Goal: Task Accomplishment & Management: Complete application form

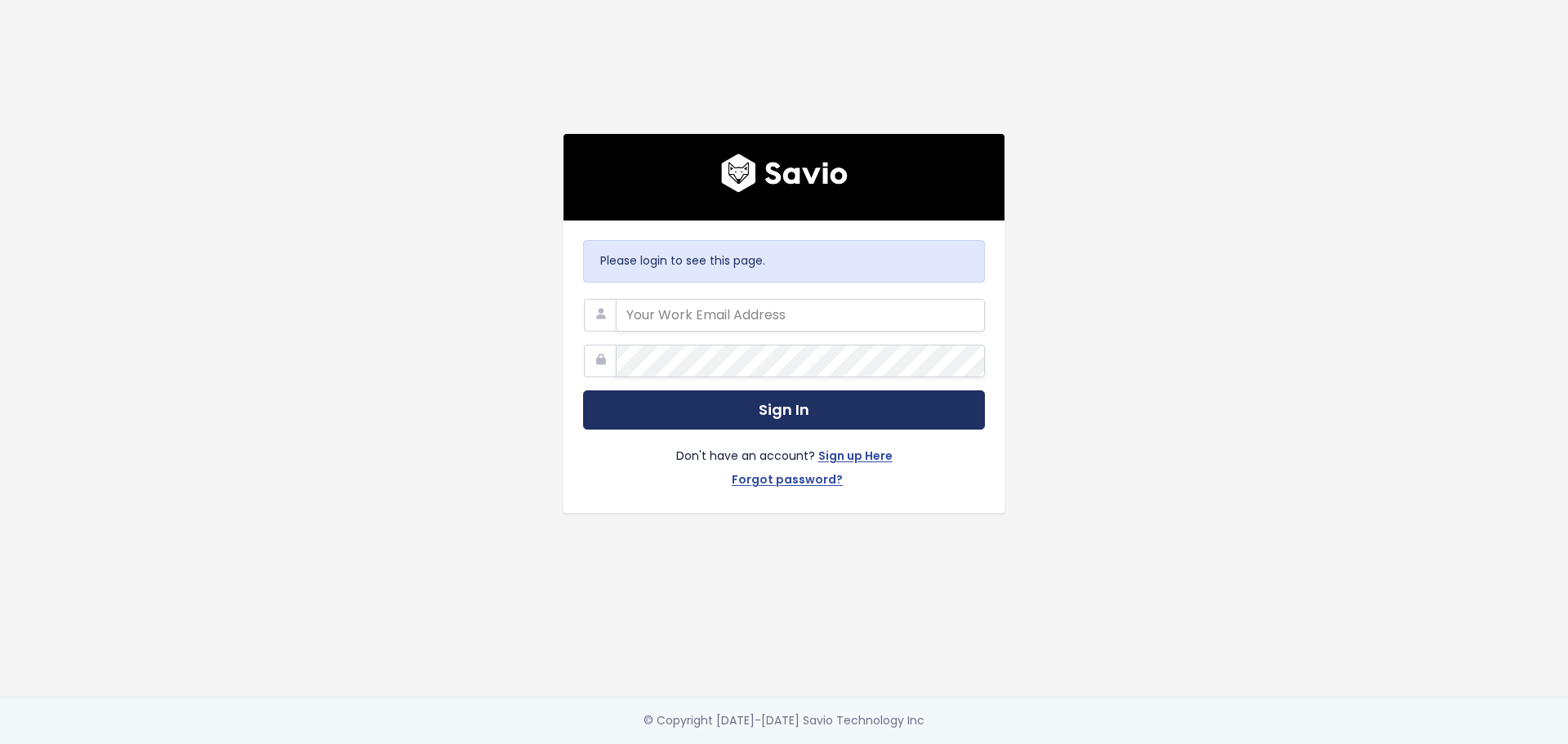
click at [802, 409] on button "Sign In" at bounding box center [784, 410] width 402 height 40
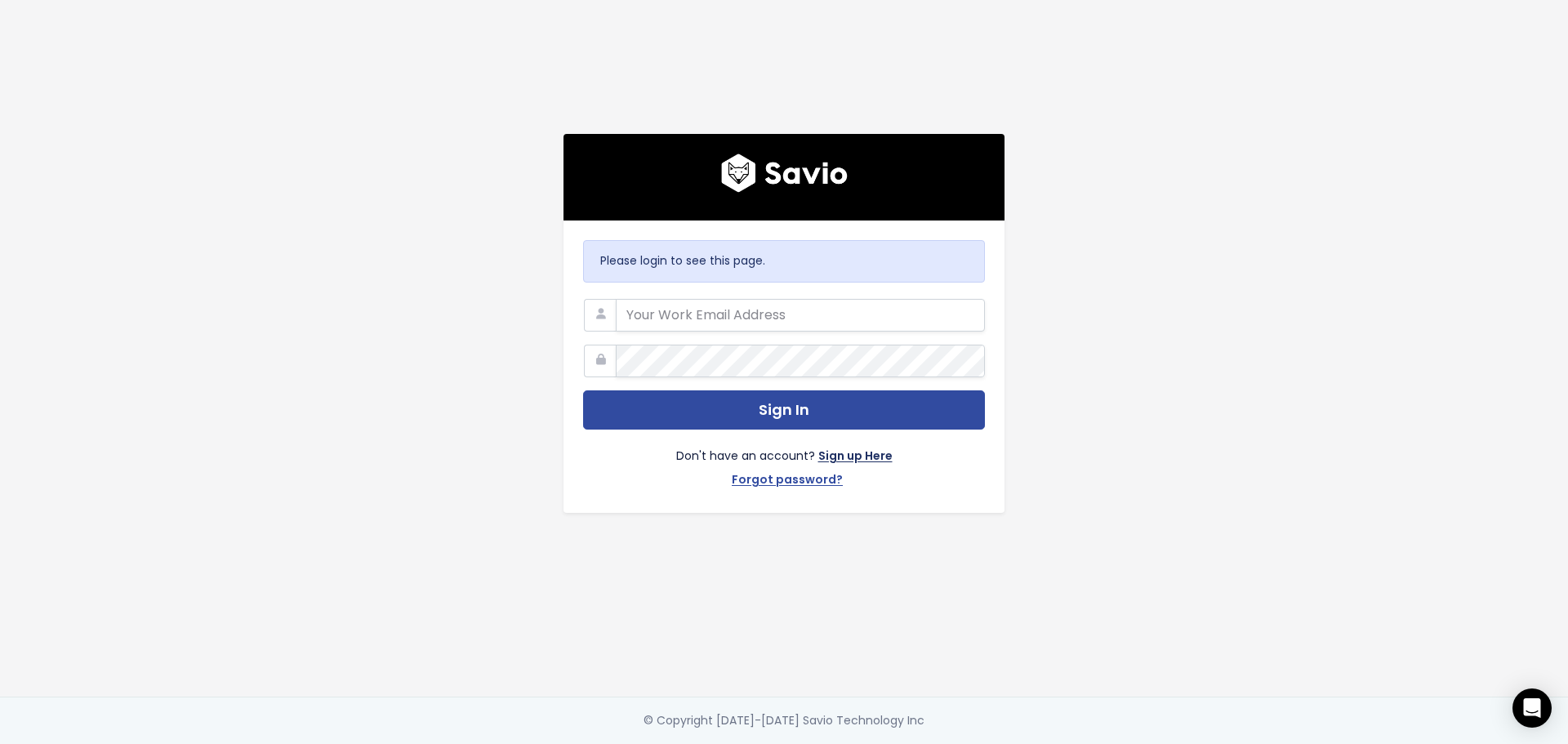
click at [861, 450] on link "Sign up Here" at bounding box center [855, 458] width 74 height 24
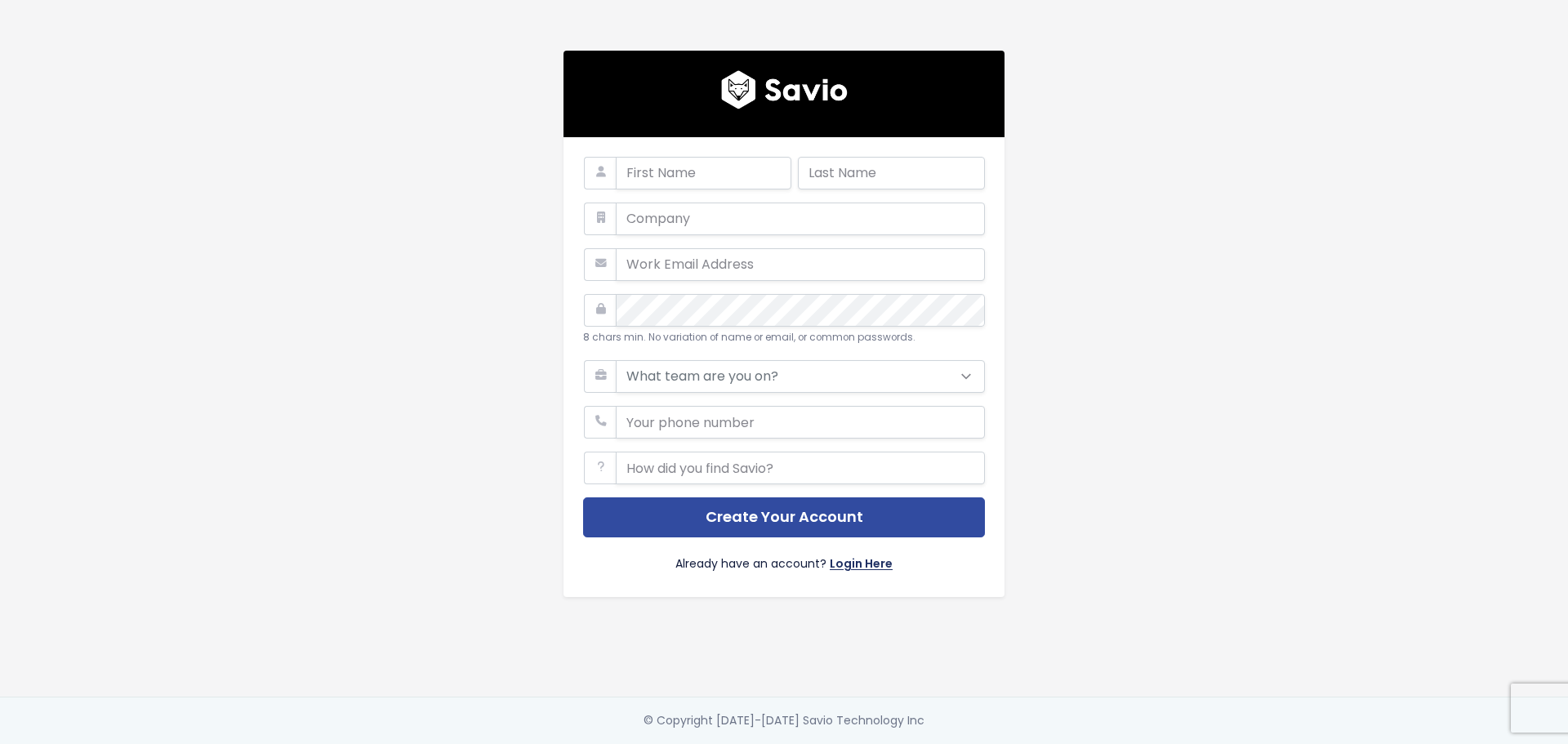
click at [864, 560] on link "Login Here" at bounding box center [862, 566] width 63 height 24
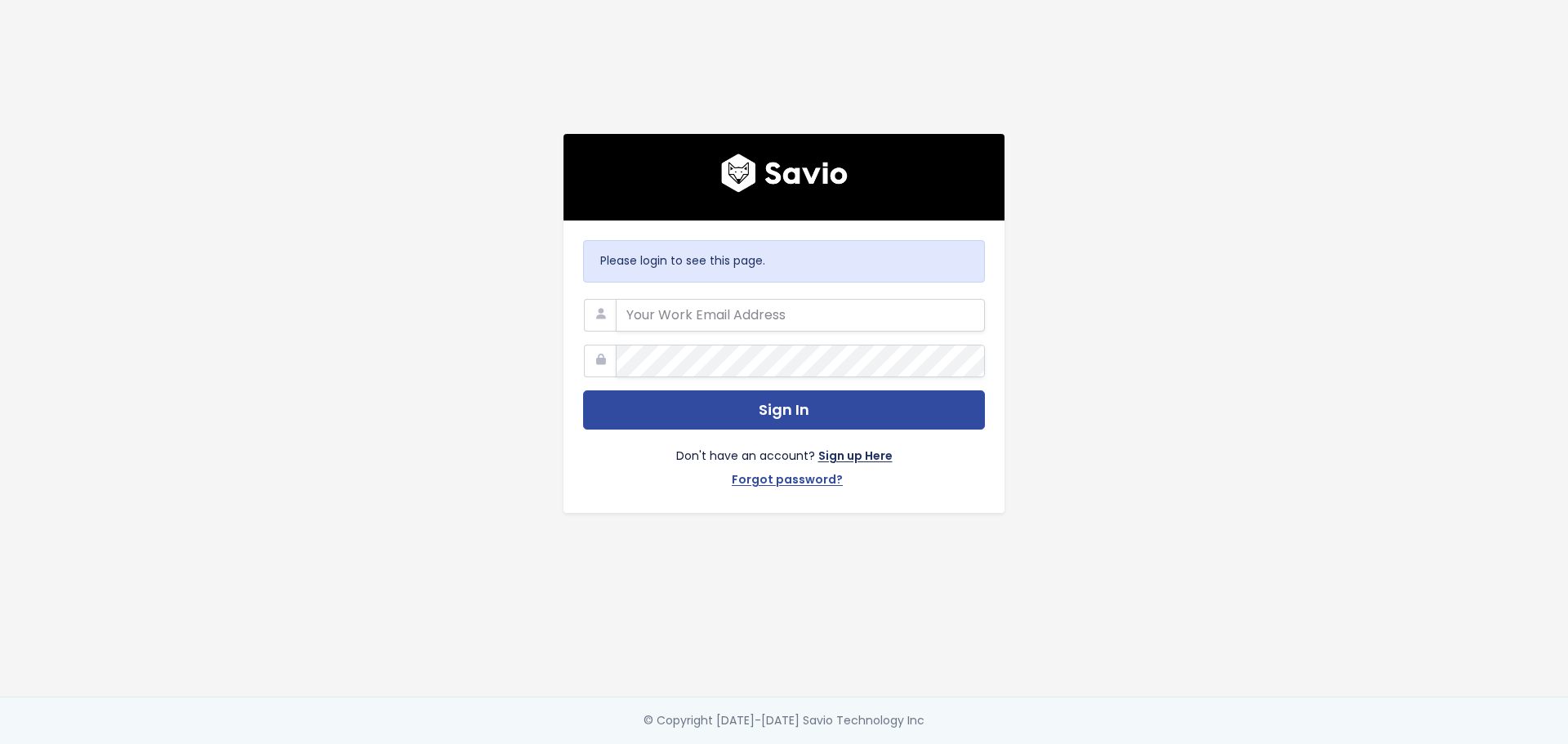
click at [848, 450] on link "Sign up Here" at bounding box center [855, 458] width 74 height 24
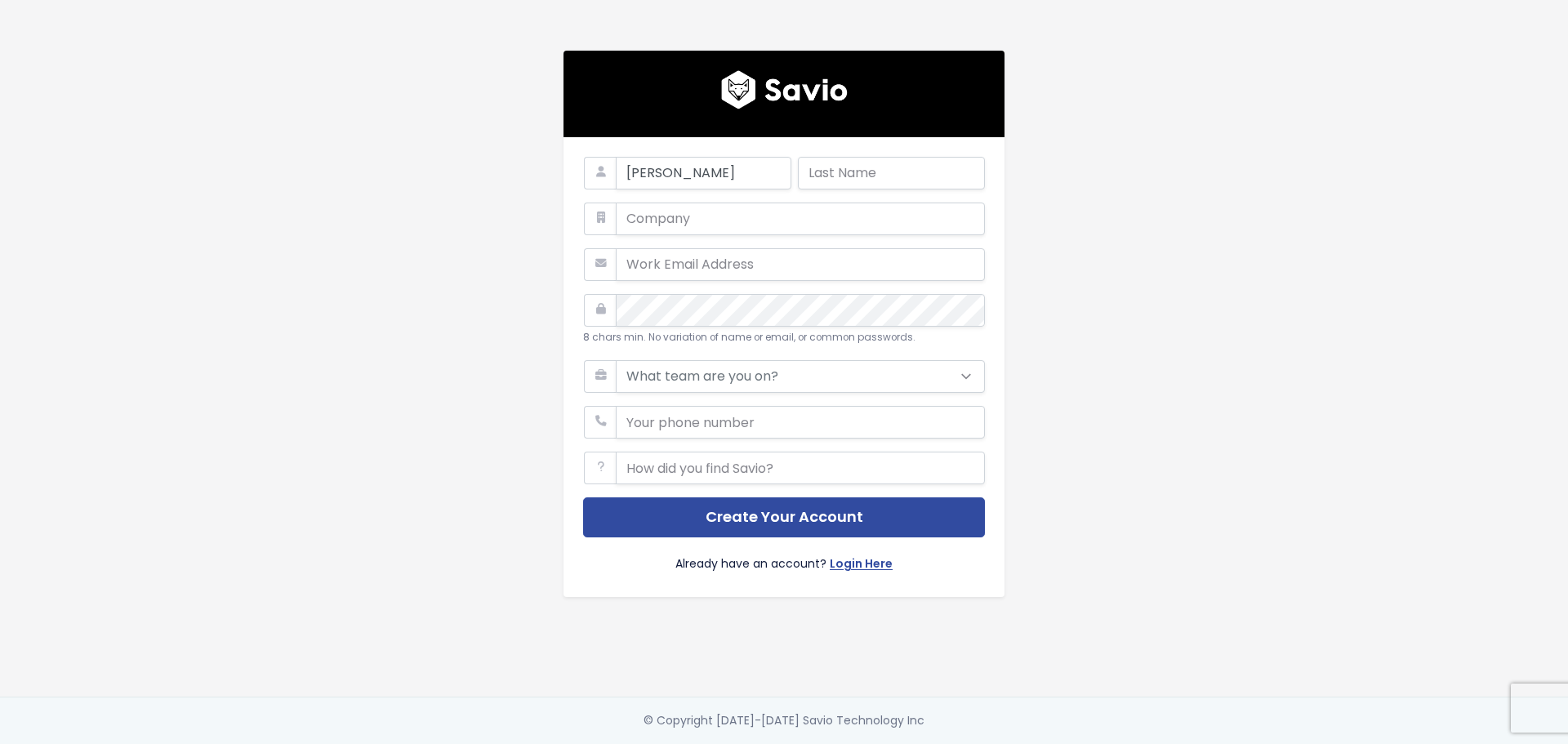
type input "[PERSON_NAME]"
type input "Noronha"
click at [706, 265] on input "email" at bounding box center [801, 264] width 369 height 32
drag, startPoint x: 1259, startPoint y: 379, endPoint x: 1010, endPoint y: 364, distance: 249.5
click at [1250, 377] on main "[PERSON_NAME][GEOGRAPHIC_DATA] 8 chars min. No variation of name or email, or c…" at bounding box center [784, 372] width 1568 height 744
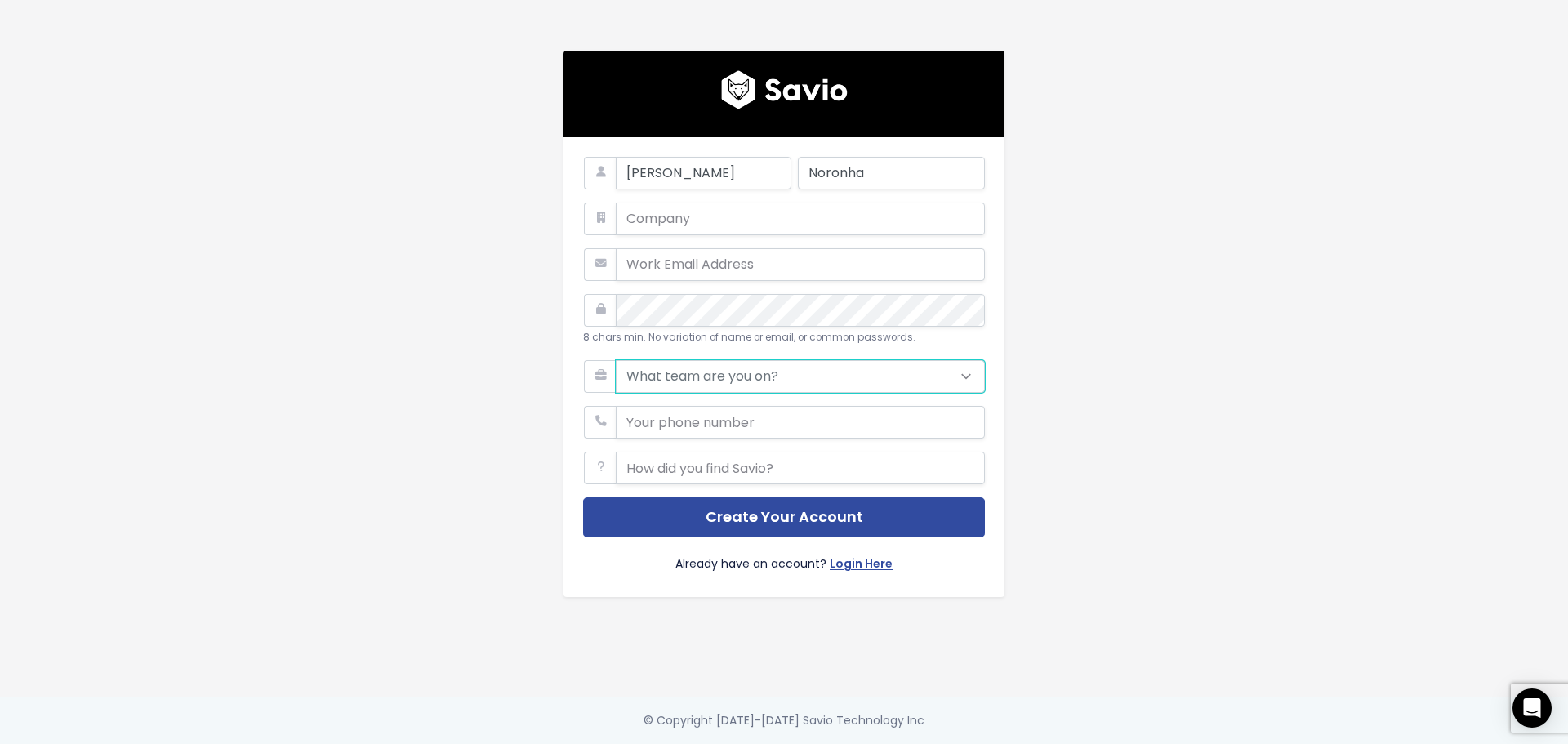
click at [791, 379] on select "What team are you on? Support Product Sales Customer Success Marketing Other" at bounding box center [801, 376] width 369 height 32
click at [1188, 389] on div "[PERSON_NAME][GEOGRAPHIC_DATA] 8 chars min. No variation of name or email, or c…" at bounding box center [784, 348] width 931 height 697
